Goal: Task Accomplishment & Management: Manage account settings

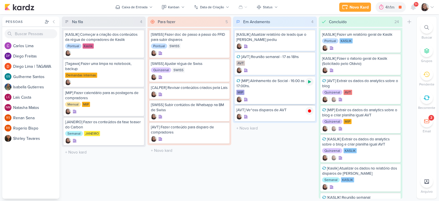
click at [309, 80] on icon at bounding box center [309, 81] width 5 height 5
click at [385, 102] on div "[AVT] Extrair os dados do analytics sobre o blog Quinzenal AVT" at bounding box center [361, 90] width 81 height 28
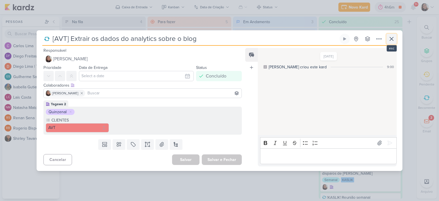
click at [391, 38] on icon at bounding box center [391, 38] width 7 height 7
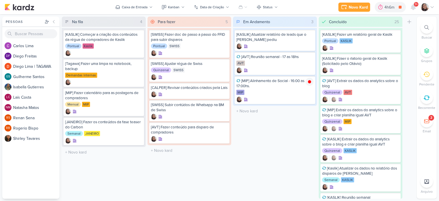
click at [431, 6] on icon at bounding box center [432, 7] width 5 height 5
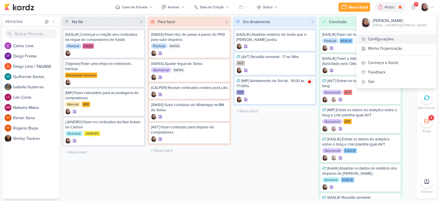
click at [395, 38] on link "Configurações" at bounding box center [397, 38] width 80 height 9
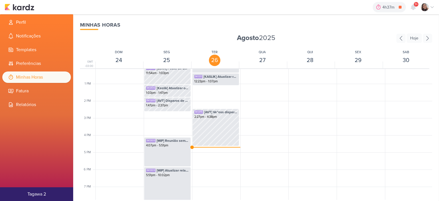
scroll to position [221, 0]
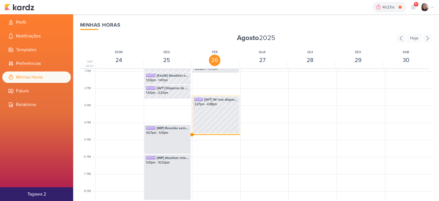
click at [214, 116] on div "SK1315 [AVT] Ve^oss disparos de AVT 2:27pm - 4:38pm" at bounding box center [215, 114] width 47 height 37
select select "pm"
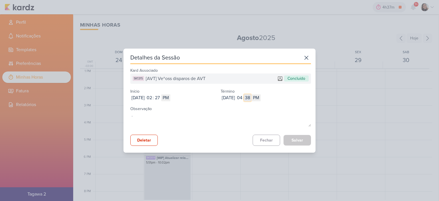
click at [251, 98] on input "38" at bounding box center [247, 97] width 7 height 7
type input "00"
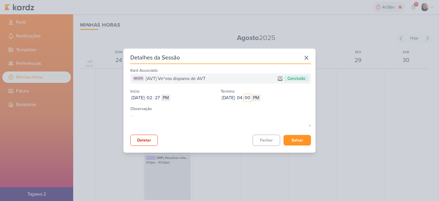
type input "00"
click at [296, 139] on button "Salvar" at bounding box center [297, 140] width 27 height 11
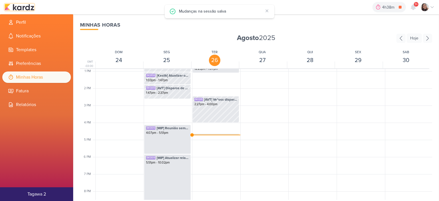
click at [24, 10] on img at bounding box center [20, 7] width 30 height 7
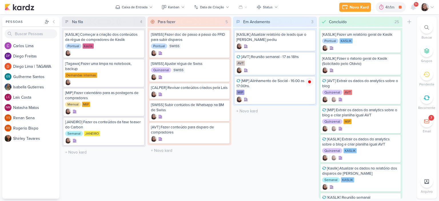
click at [430, 7] on icon at bounding box center [432, 7] width 5 height 5
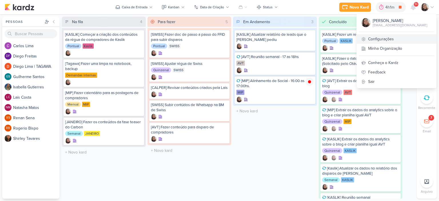
click at [378, 36] on link "Configurações" at bounding box center [397, 38] width 80 height 9
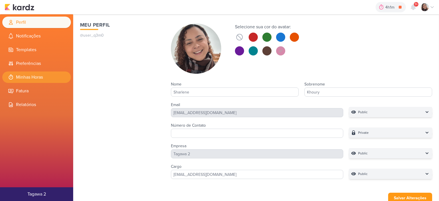
click at [33, 76] on li "Minhas Horas" at bounding box center [36, 76] width 69 height 11
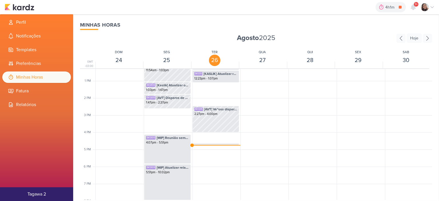
scroll to position [221, 0]
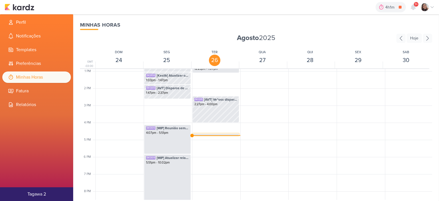
click at [213, 135] on span "[MIP] Alinhamento de Social - 16:00 as 17:00hs." at bounding box center [220, 136] width 33 height 5
select select "pm"
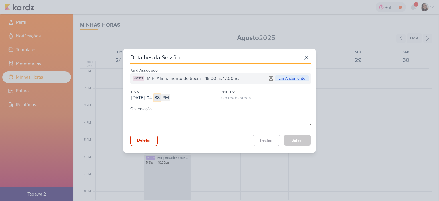
click at [161, 96] on input "38" at bounding box center [157, 97] width 7 height 7
type input "00"
click at [298, 138] on button "Salvar" at bounding box center [297, 140] width 27 height 11
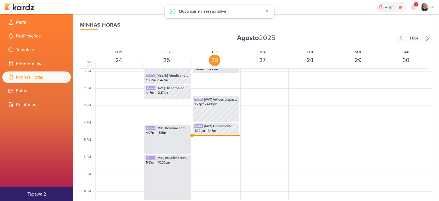
click at [26, 5] on img at bounding box center [20, 7] width 30 height 7
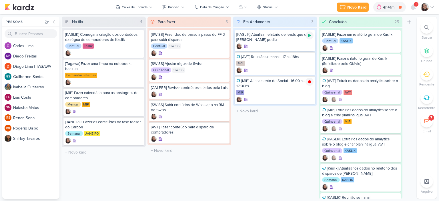
click at [308, 35] on icon at bounding box center [309, 35] width 3 height 3
click at [433, 5] on icon at bounding box center [432, 7] width 5 height 5
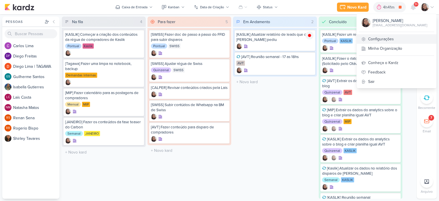
click at [371, 39] on link "Configurações" at bounding box center [397, 38] width 80 height 9
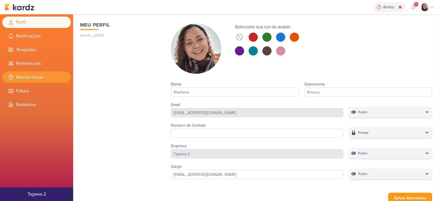
click at [35, 72] on li "Minhas Horas" at bounding box center [36, 76] width 69 height 11
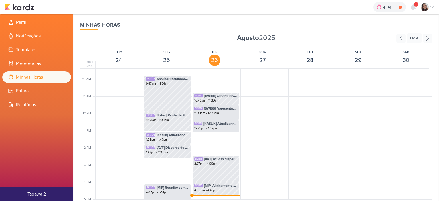
scroll to position [192, 0]
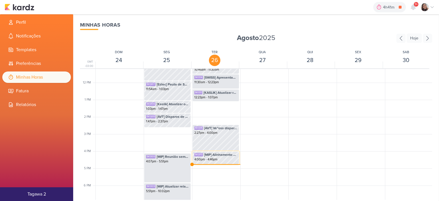
click at [223, 156] on span "[MIP] Alinhamento de Social - 16:00 as 17:00hs." at bounding box center [220, 154] width 33 height 5
select select "pm"
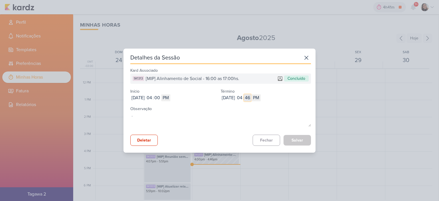
click at [251, 97] on input "46" at bounding box center [247, 97] width 7 height 7
type input "36"
click at [292, 138] on button "Salvar" at bounding box center [297, 140] width 27 height 11
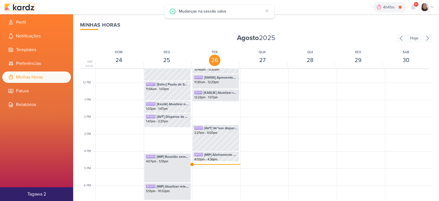
click at [20, 5] on img at bounding box center [20, 7] width 30 height 7
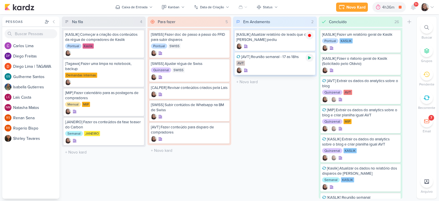
click at [311, 56] on icon at bounding box center [309, 57] width 5 height 5
